Goal: Check status: Check status

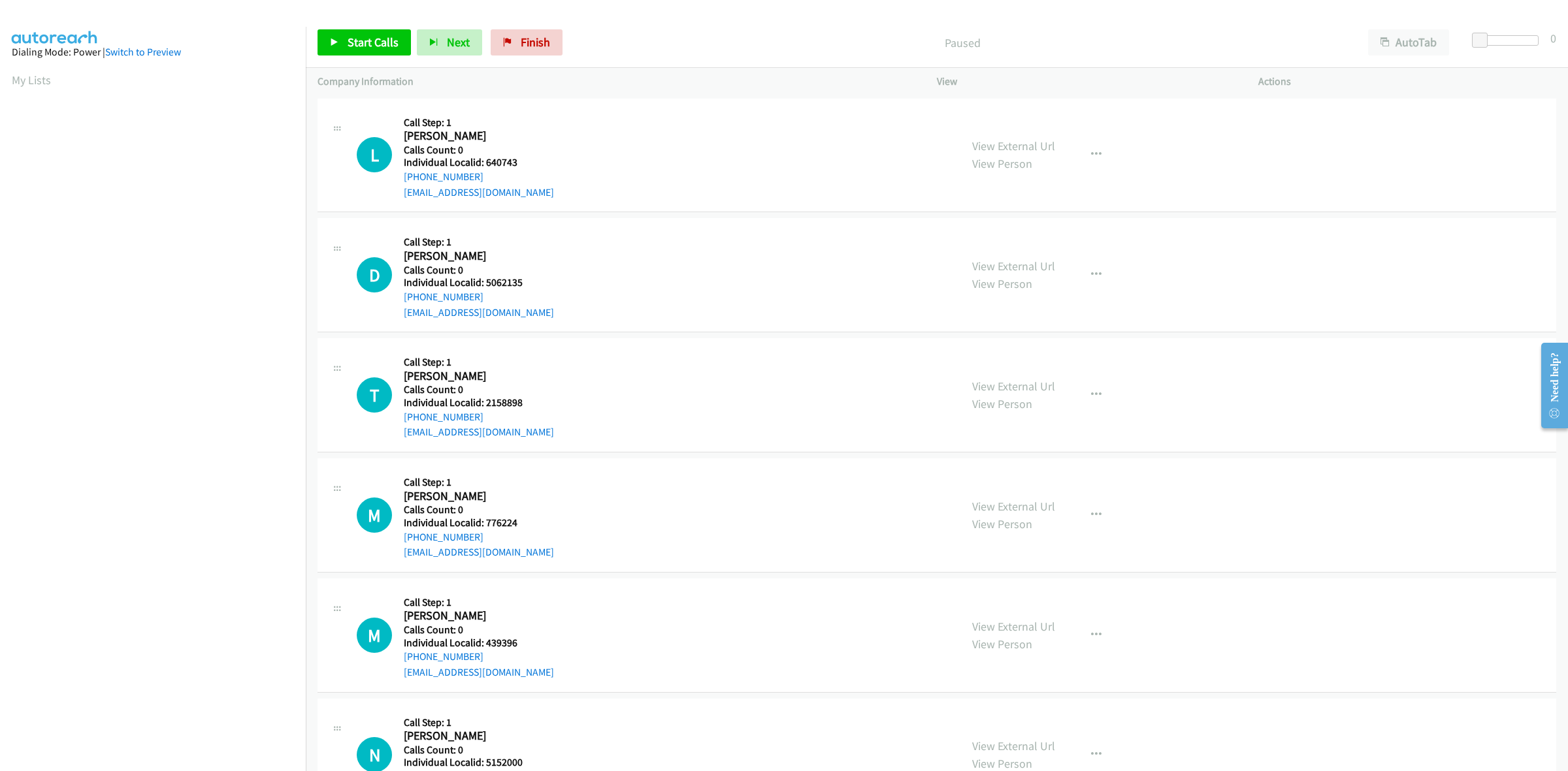
scroll to position [0, 2]
drag, startPoint x: 509, startPoint y: 154, endPoint x: 501, endPoint y: 155, distance: 8.1
click at [501, 155] on h5 "Calls Count: 0" at bounding box center [479, 150] width 150 height 13
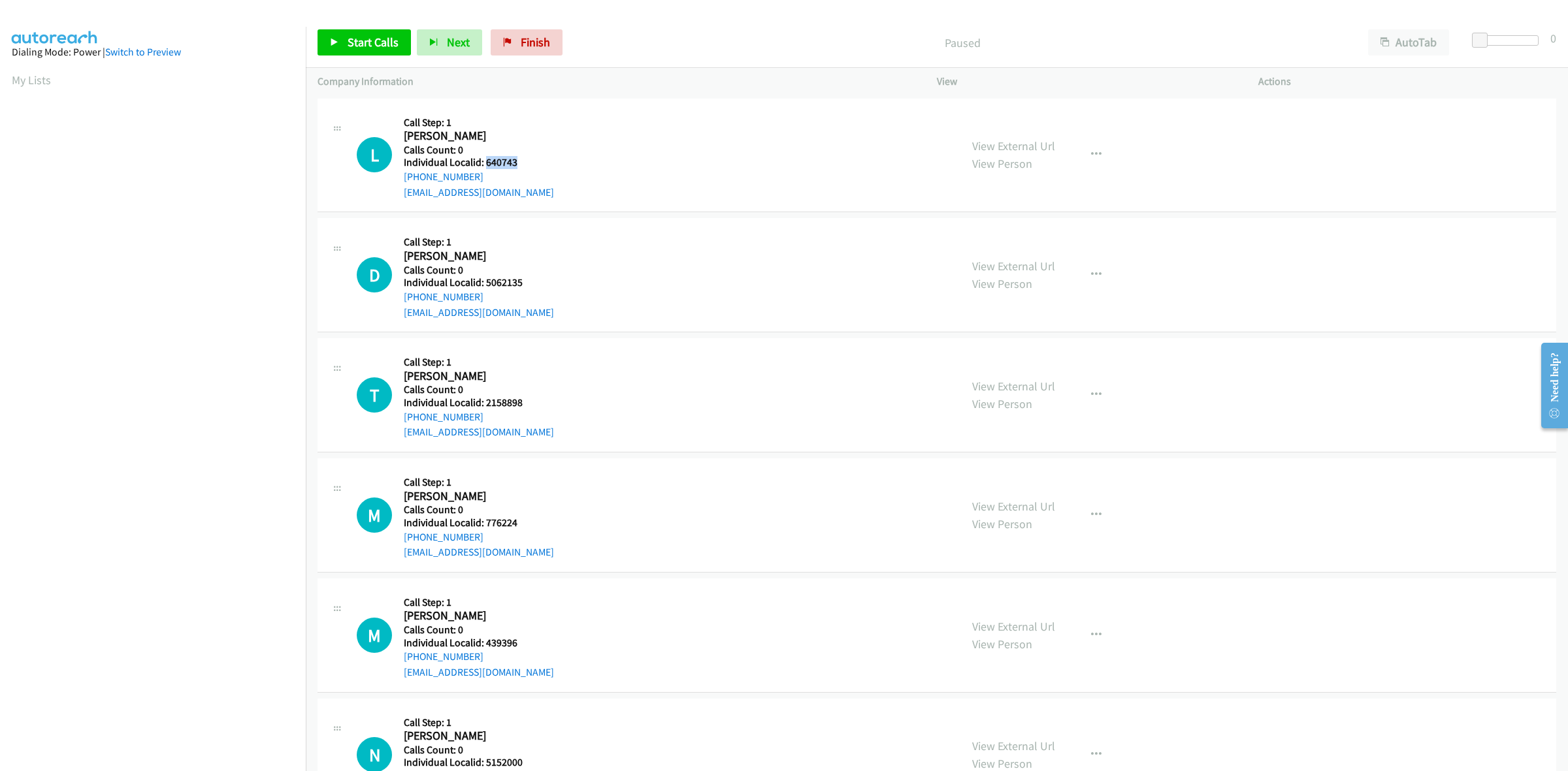
drag, startPoint x: 521, startPoint y: 161, endPoint x: 487, endPoint y: 164, distance: 34.1
click at [487, 164] on h5 "Individual Localid: 640743" at bounding box center [479, 162] width 150 height 13
copy h5 "640743"
